Goal: Task Accomplishment & Management: Manage account settings

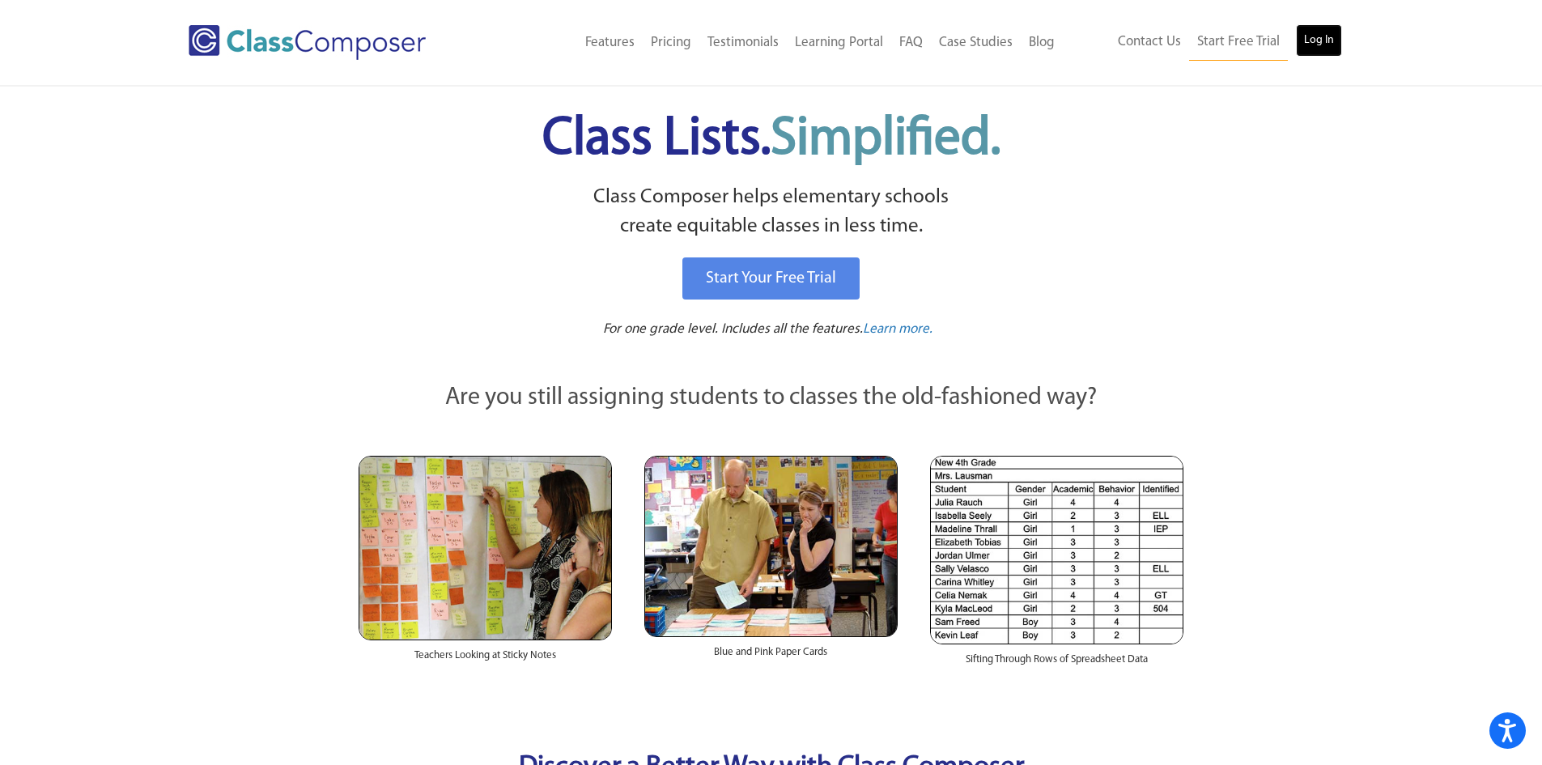
click at [1308, 42] on link "Log In" at bounding box center [1319, 40] width 46 height 32
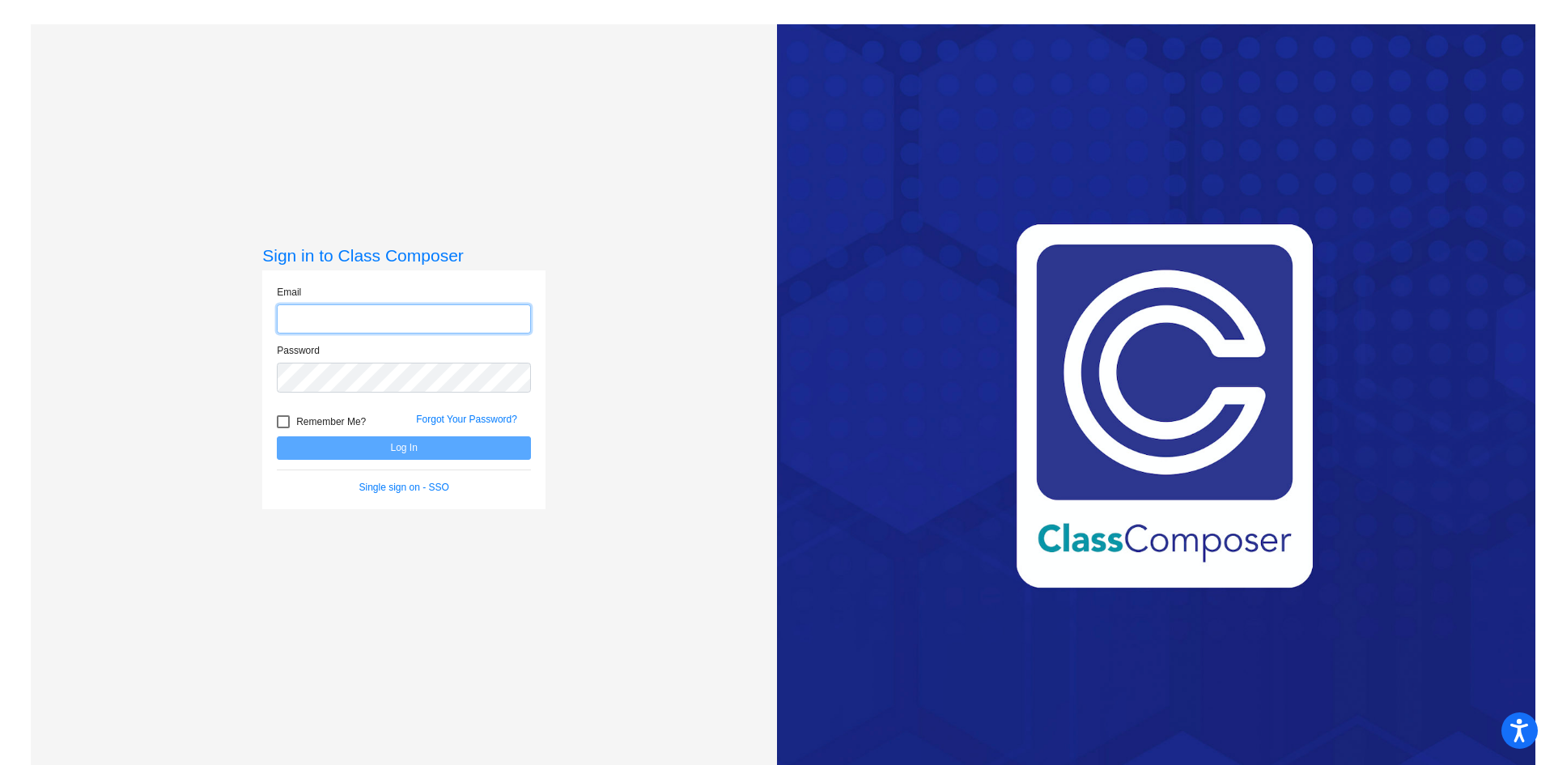
type input "[EMAIL_ADDRESS][DOMAIN_NAME]"
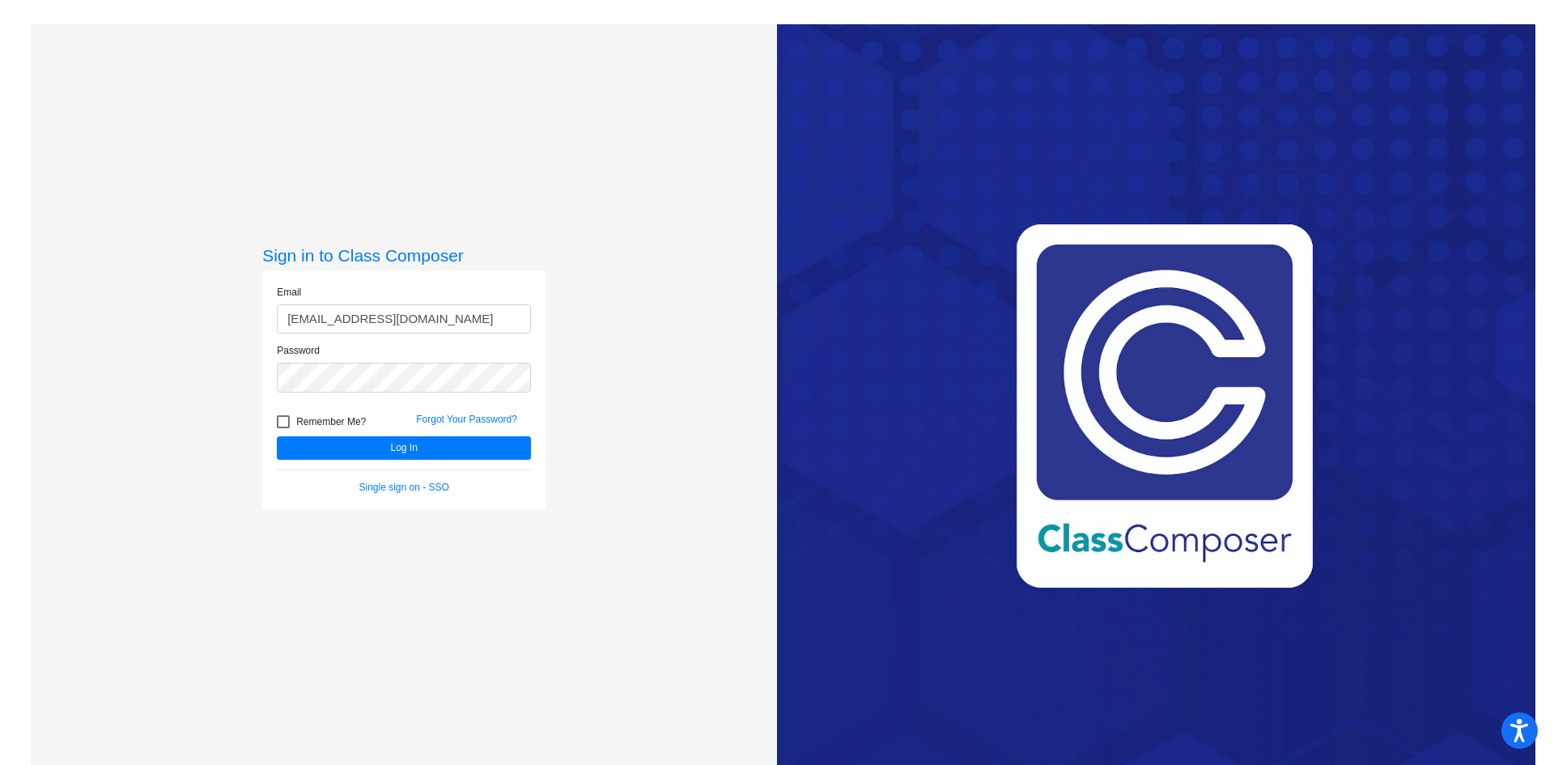
click at [279, 419] on div at bounding box center [283, 421] width 13 height 13
click at [283, 428] on input "Remember Me?" at bounding box center [283, 428] width 1 height 1
checkbox input "true"
click at [381, 449] on button "Log In" at bounding box center [404, 447] width 254 height 23
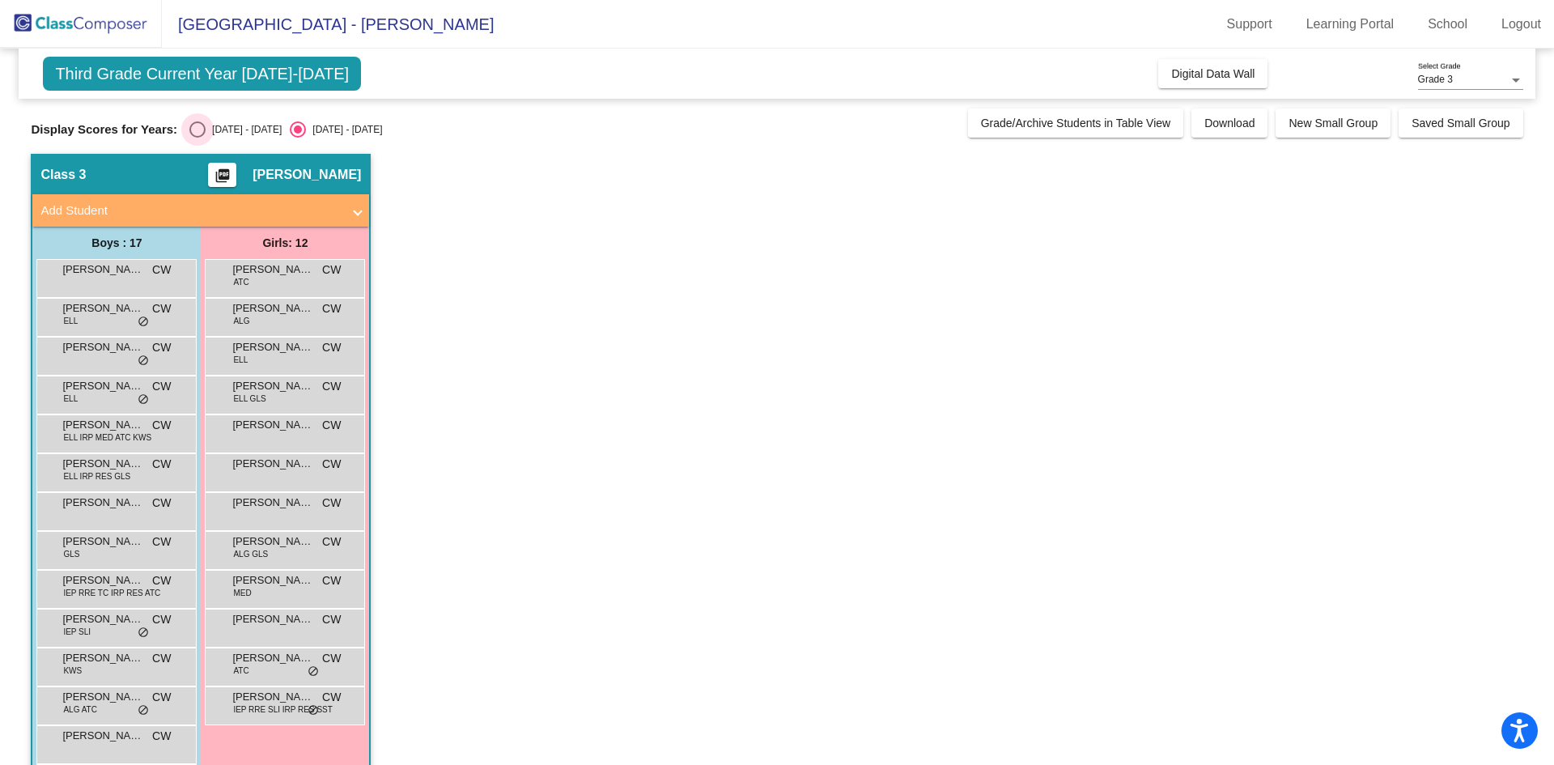
click at [205, 130] on div "Select an option" at bounding box center [197, 129] width 16 height 16
click at [198, 138] on input "[DATE] - [DATE]" at bounding box center [197, 138] width 1 height 1
radio input "true"
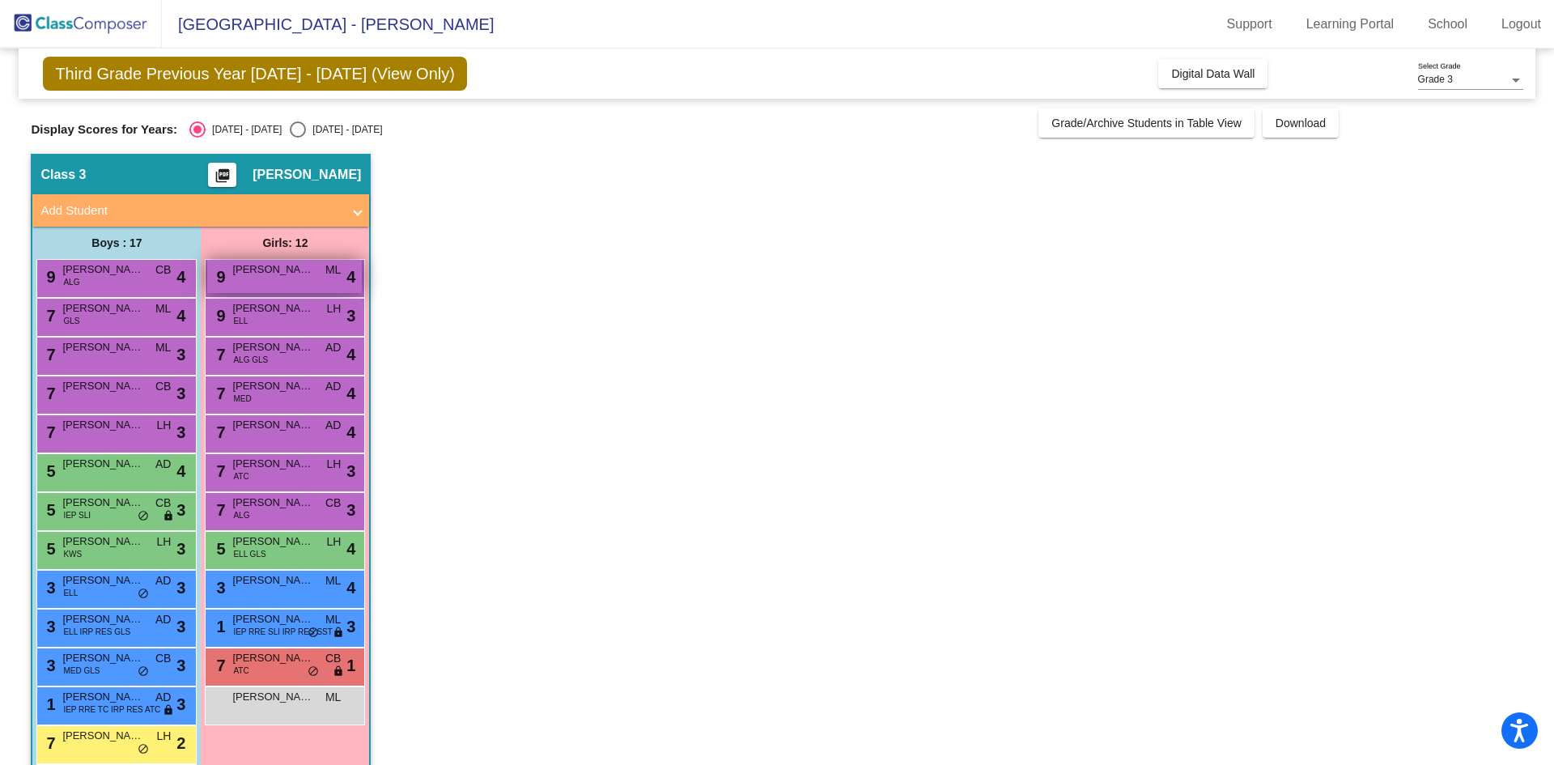
click at [262, 283] on div "9 [PERSON_NAME] ML lock do_not_disturb_alt 4" at bounding box center [284, 276] width 155 height 33
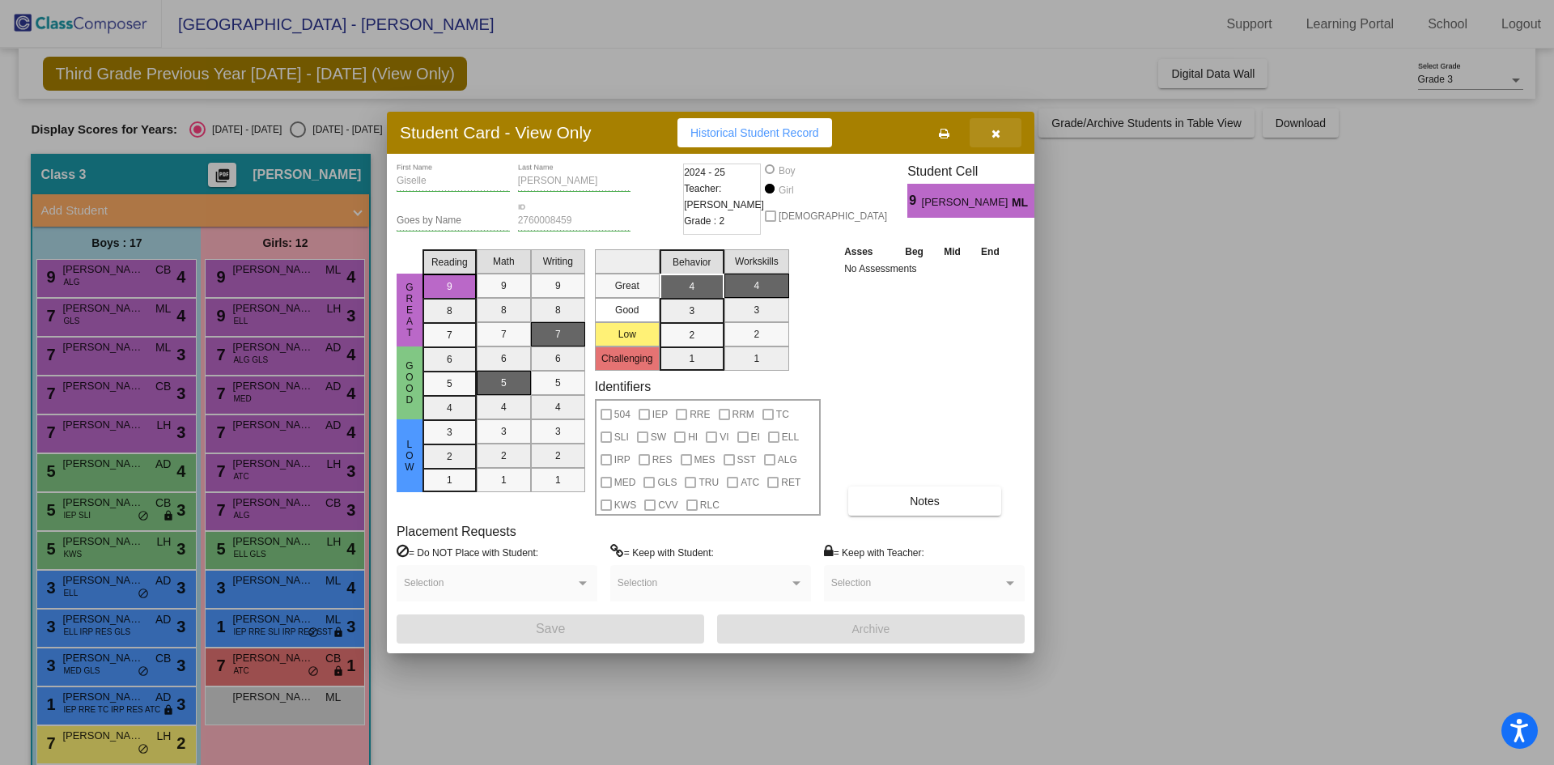
click at [999, 129] on icon "button" at bounding box center [996, 133] width 9 height 11
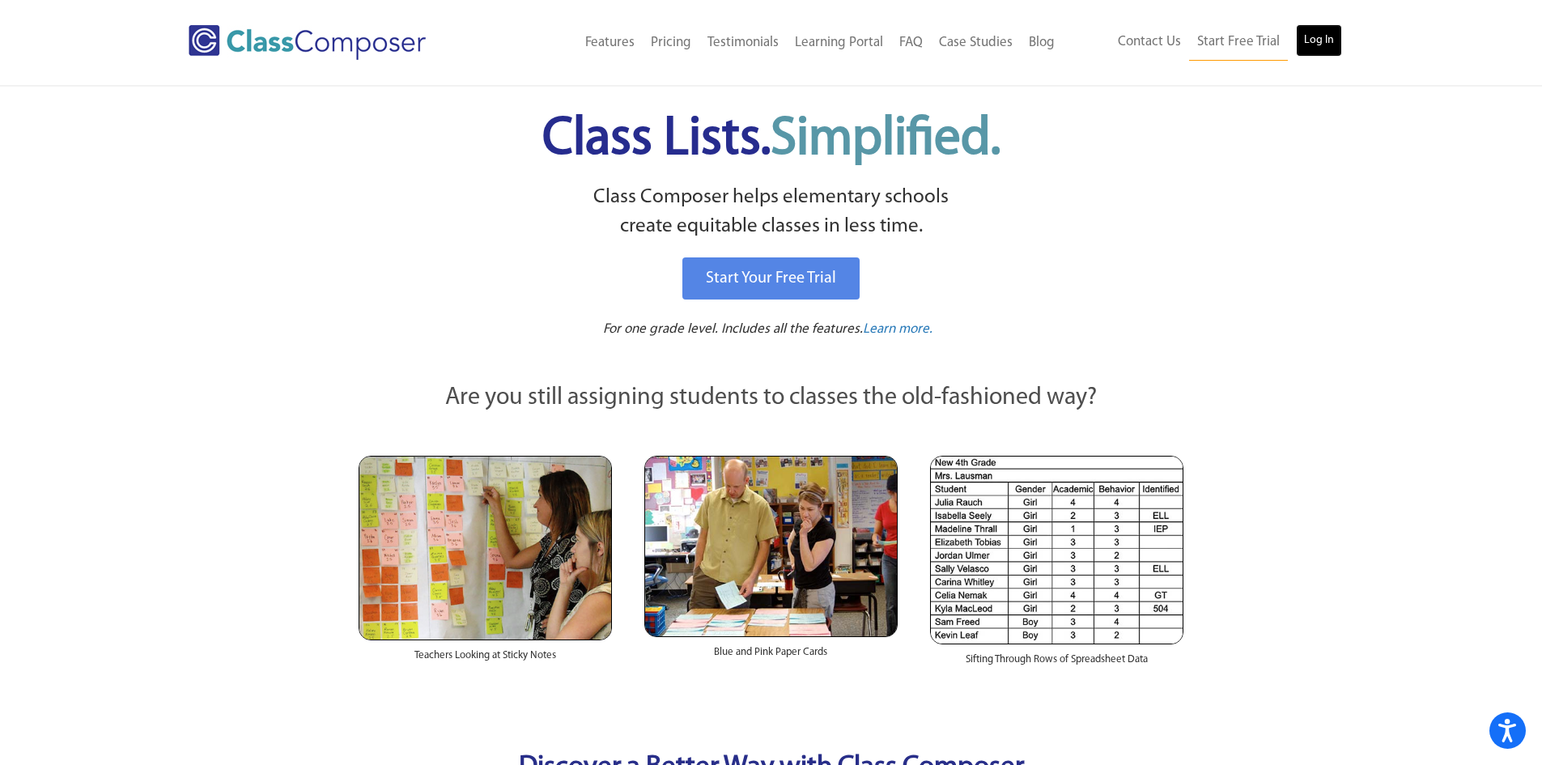
click at [1320, 39] on link "Log In" at bounding box center [1319, 40] width 46 height 32
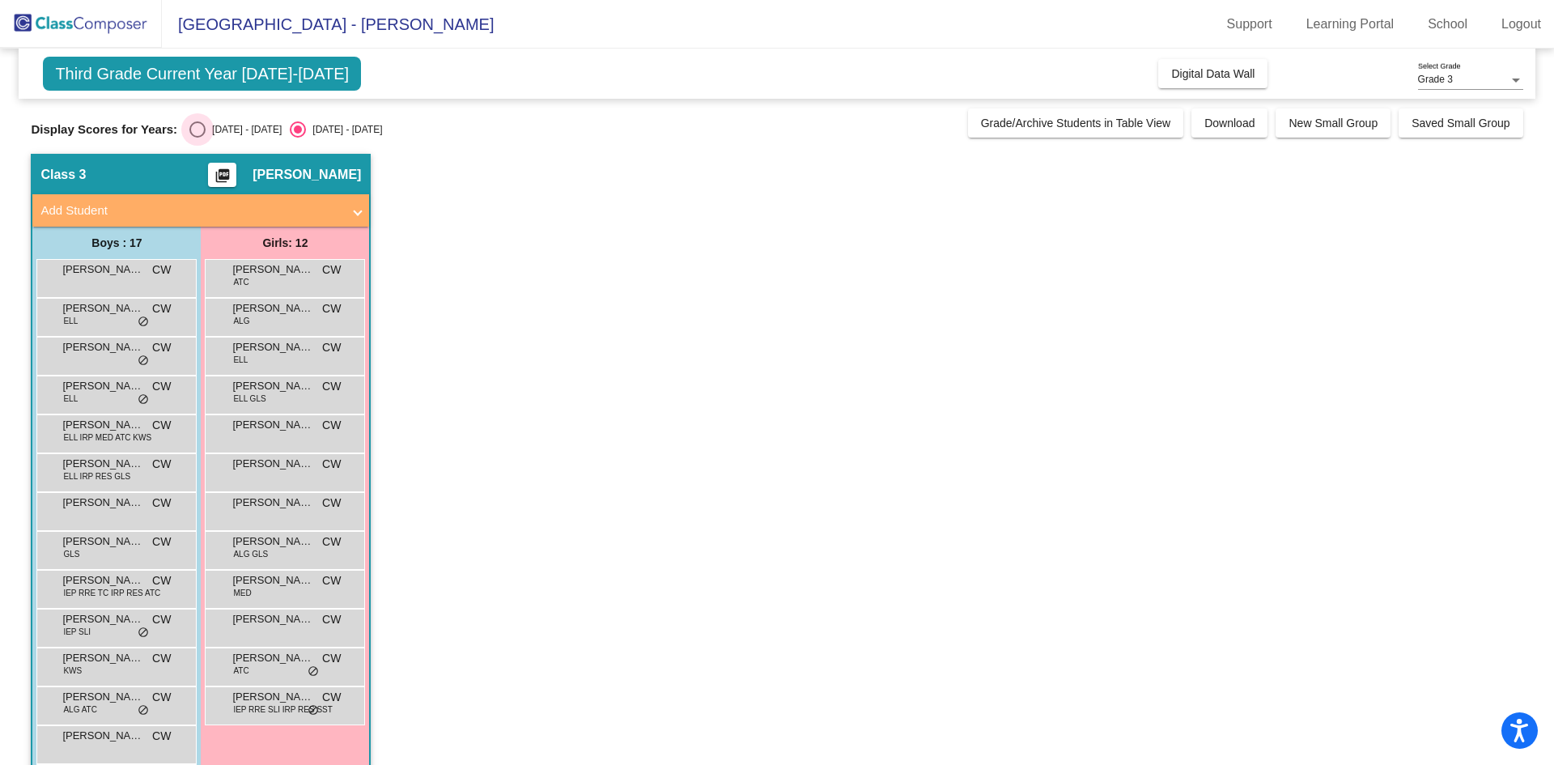
click at [194, 126] on div "Select an option" at bounding box center [197, 129] width 16 height 16
click at [197, 138] on input "2024 - 2025" at bounding box center [197, 138] width 1 height 1
radio input "true"
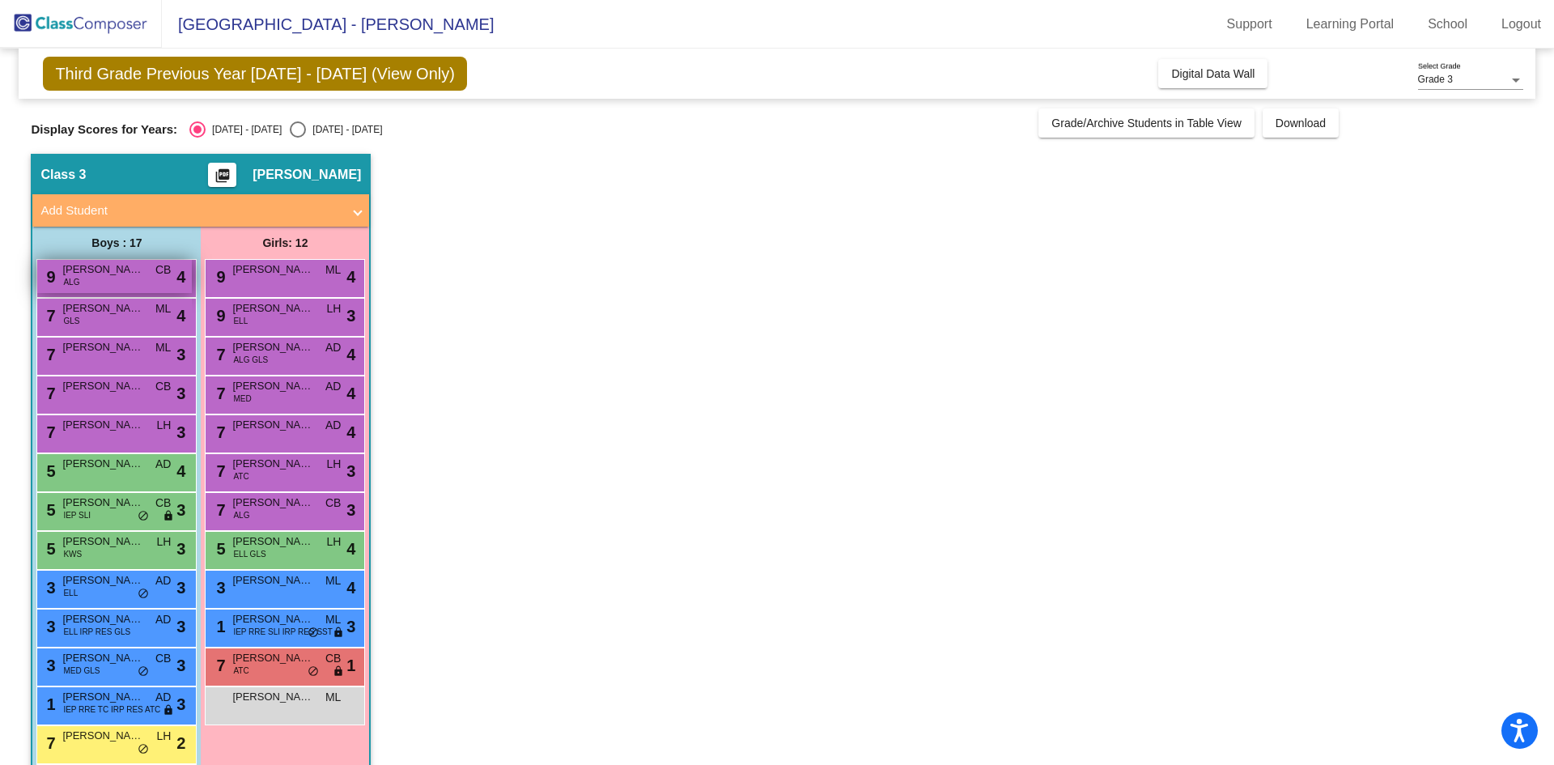
click at [96, 275] on span "Nik Nikprelaj" at bounding box center [102, 270] width 81 height 16
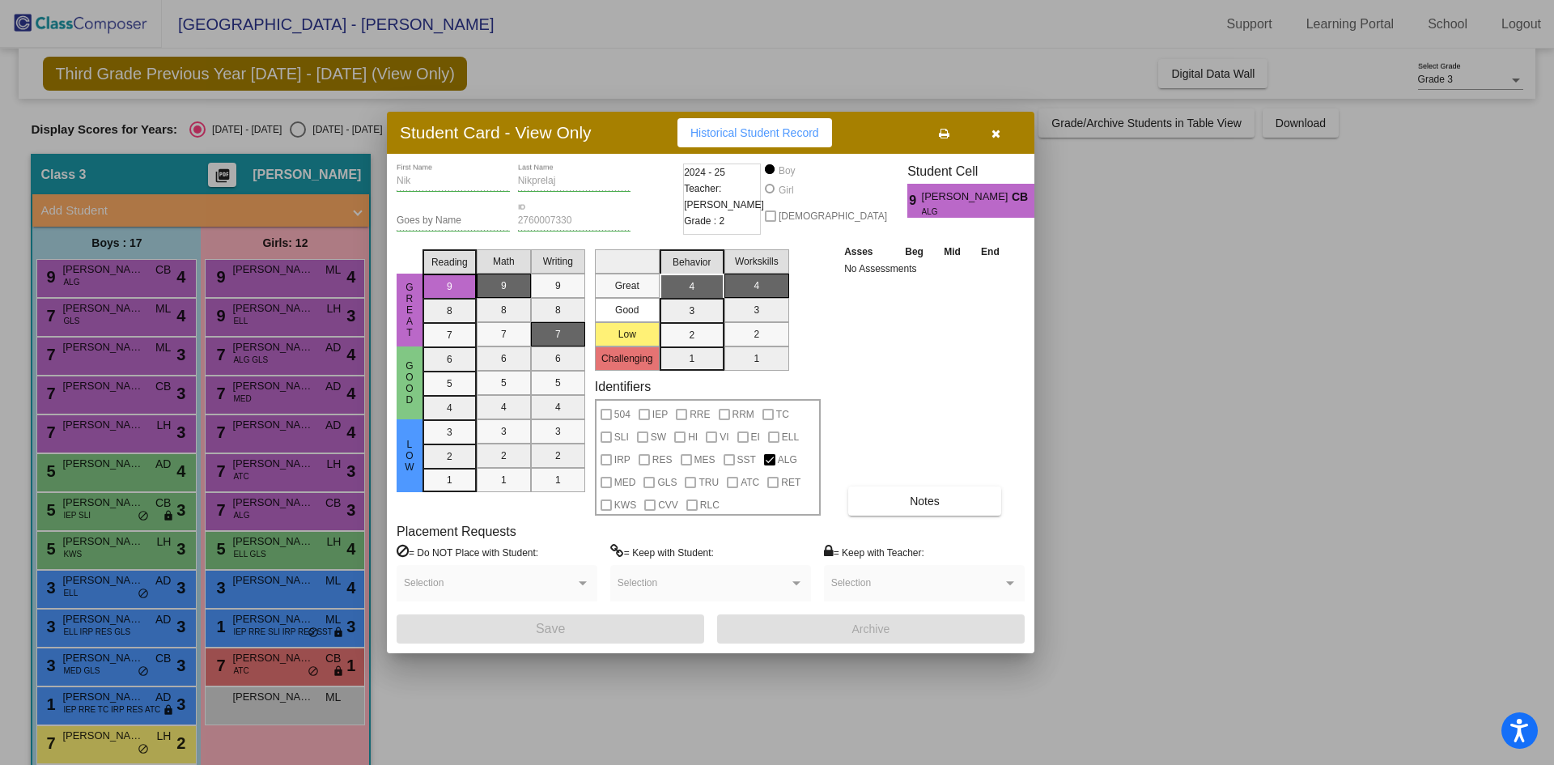
click at [993, 129] on icon "button" at bounding box center [996, 133] width 9 height 11
